Goal: Find specific page/section: Find specific page/section

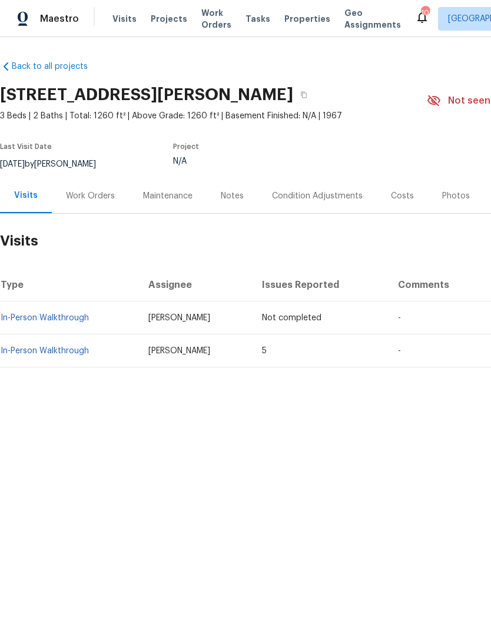
click at [115, 16] on span "Visits" at bounding box center [124, 19] width 24 height 12
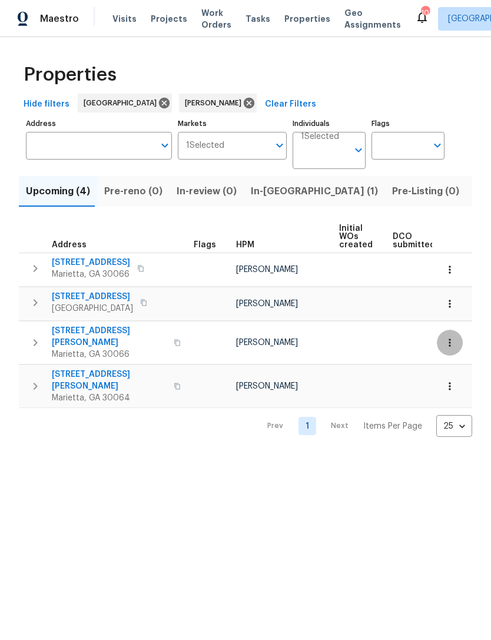
click at [455, 339] on icon "button" at bounding box center [450, 343] width 12 height 12
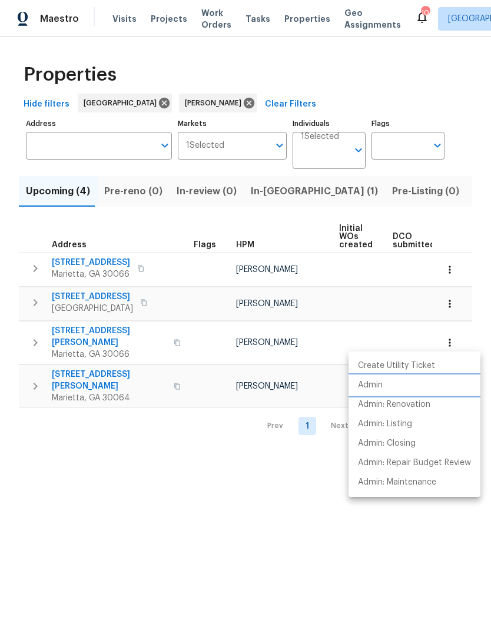
click at [385, 386] on li "Admin" at bounding box center [415, 385] width 132 height 19
